Goal: Transaction & Acquisition: Subscribe to service/newsletter

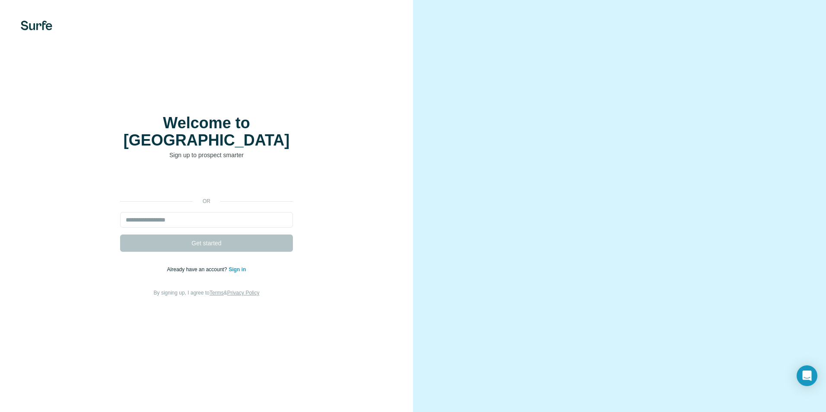
click at [212, 161] on div "Welcome to Surfe Sign up to prospect smarter or Get started Already have an acc…" at bounding box center [206, 206] width 379 height 183
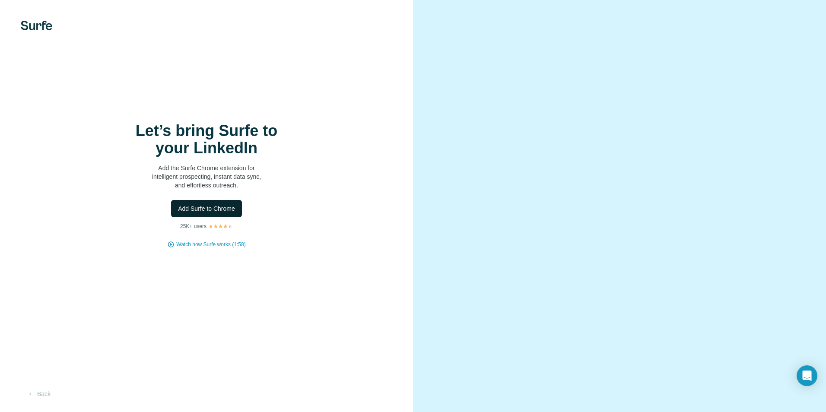
click at [229, 208] on span "Add Surfe to Chrome" at bounding box center [206, 208] width 57 height 9
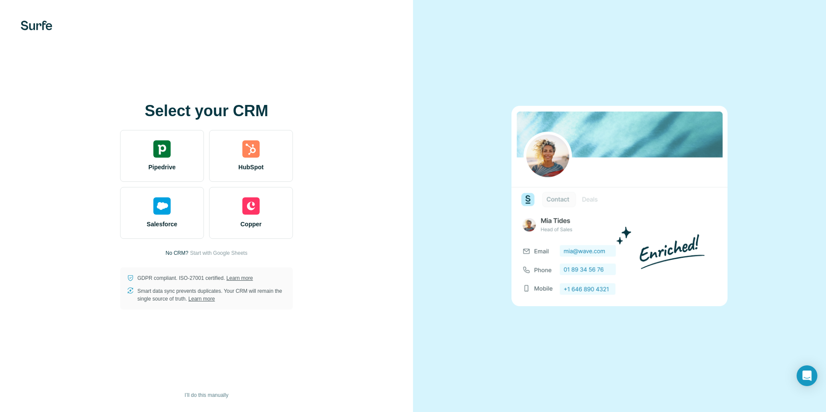
drag, startPoint x: 199, startPoint y: 255, endPoint x: 270, endPoint y: 254, distance: 70.9
click at [270, 254] on div "Select your CRM Pipedrive HubSpot Salesforce Copper No CRM? Start with Google S…" at bounding box center [206, 205] width 379 height 207
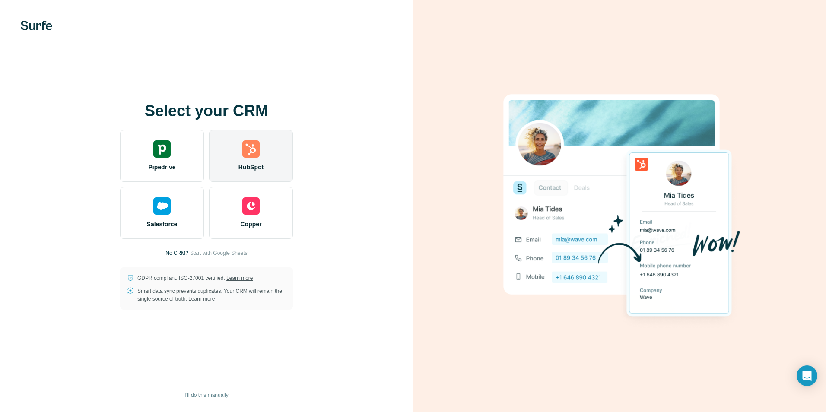
click at [245, 146] on img at bounding box center [250, 148] width 17 height 17
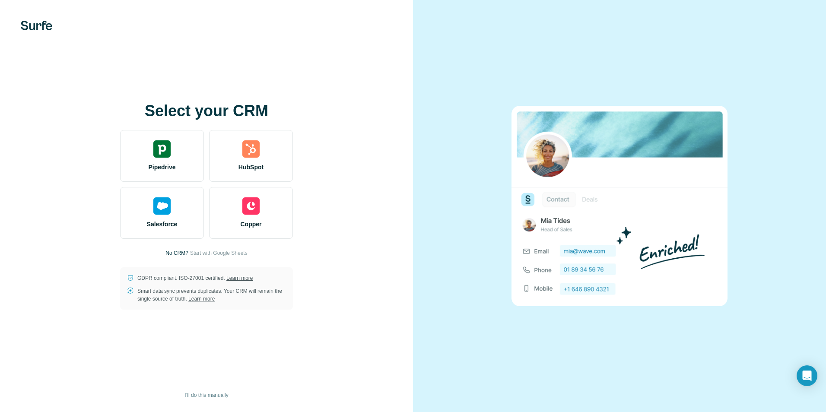
click at [236, 249] on div "Select your CRM Pipedrive HubSpot Salesforce Copper No CRM? Start with Google S…" at bounding box center [206, 205] width 379 height 207
click at [235, 250] on span "Start with Google Sheets" at bounding box center [218, 253] width 57 height 8
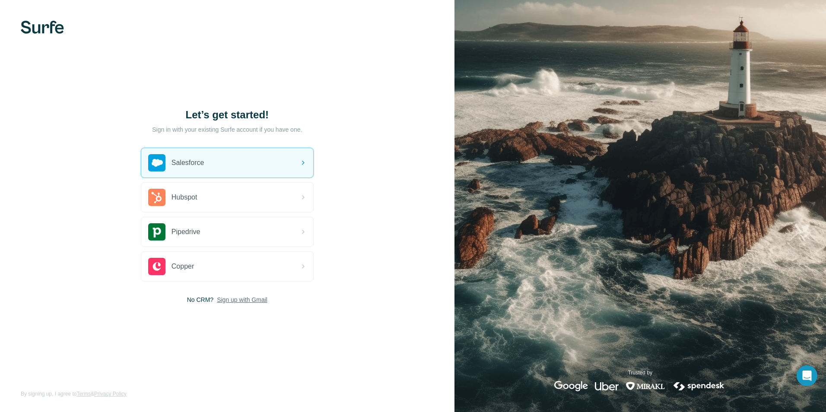
click at [255, 302] on span "Sign up with Gmail" at bounding box center [242, 300] width 51 height 9
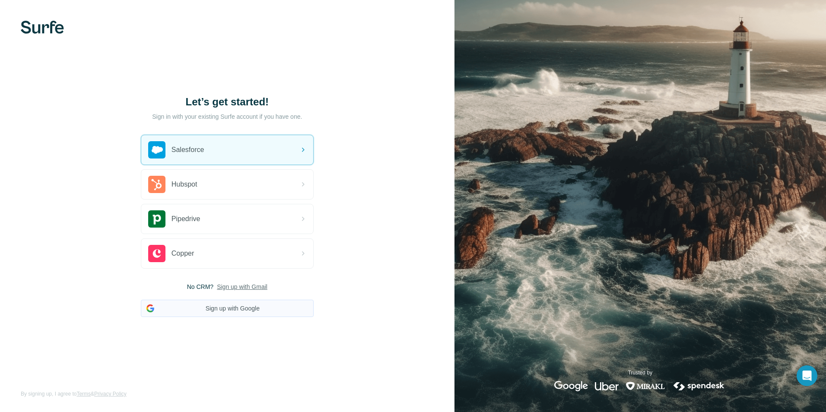
click at [248, 308] on button "Sign up with Google" at bounding box center [227, 308] width 173 height 17
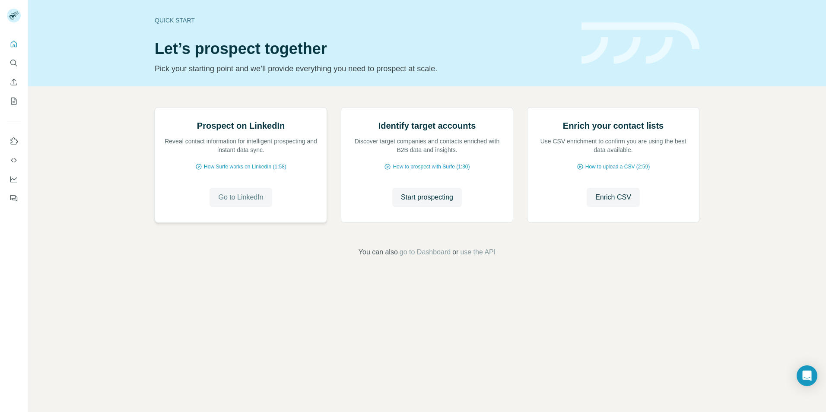
click at [245, 203] on span "Go to LinkedIn" at bounding box center [240, 197] width 45 height 10
